Goal: Browse casually

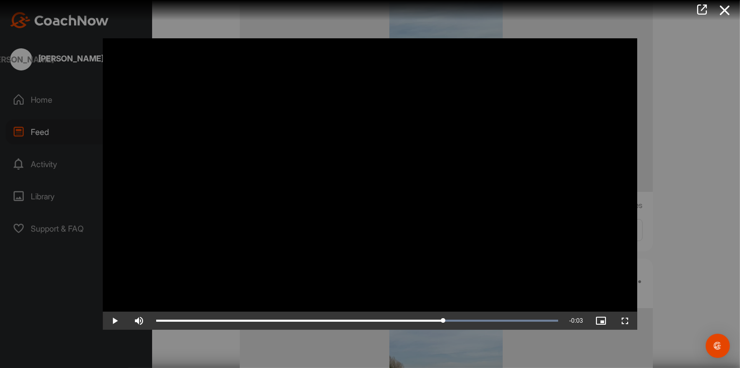
click at [36, 262] on div at bounding box center [370, 184] width 740 height 368
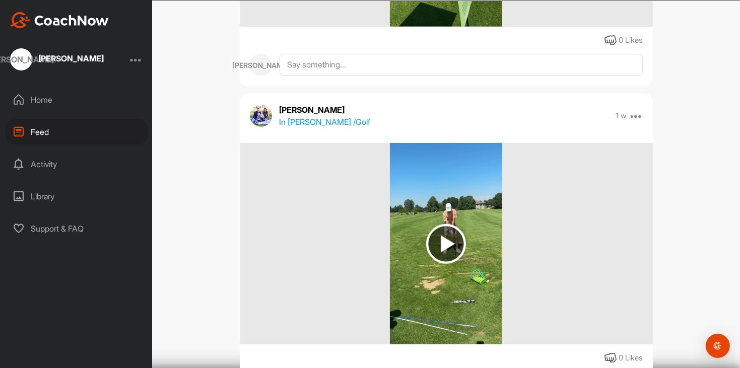
scroll to position [353, 0]
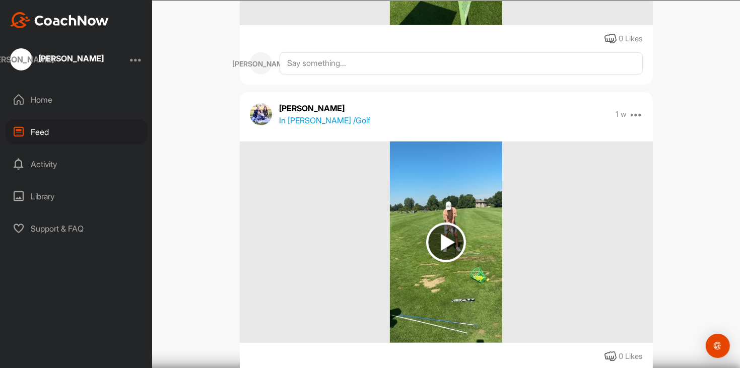
click at [370, 241] on img at bounding box center [446, 243] width 40 height 40
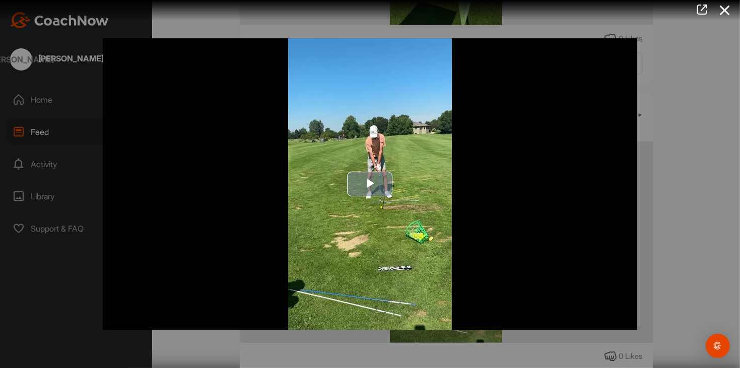
click at [370, 184] on span "Video Player" at bounding box center [370, 184] width 0 height 0
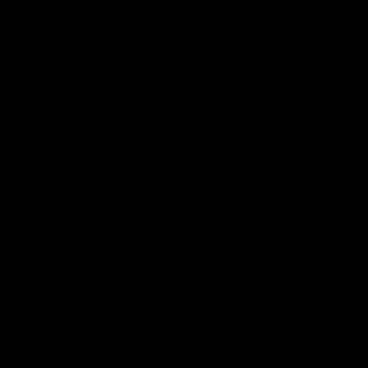
scroll to position [62, 0]
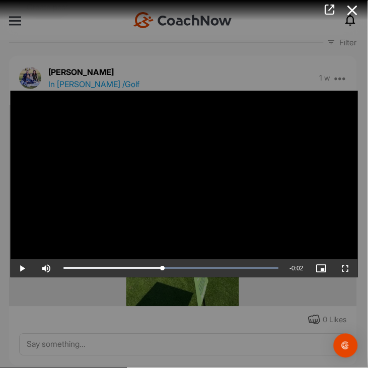
click at [75, 287] on div "Video Player is loading. Play Video Play Skip Backward Skip Forward Mute Curren…" at bounding box center [184, 184] width 368 height 207
click at [307, 287] on div "Video Player is loading. Play Video Play Skip Backward Skip Forward Mute Curren…" at bounding box center [184, 184] width 368 height 207
